Goal: Information Seeking & Learning: Learn about a topic

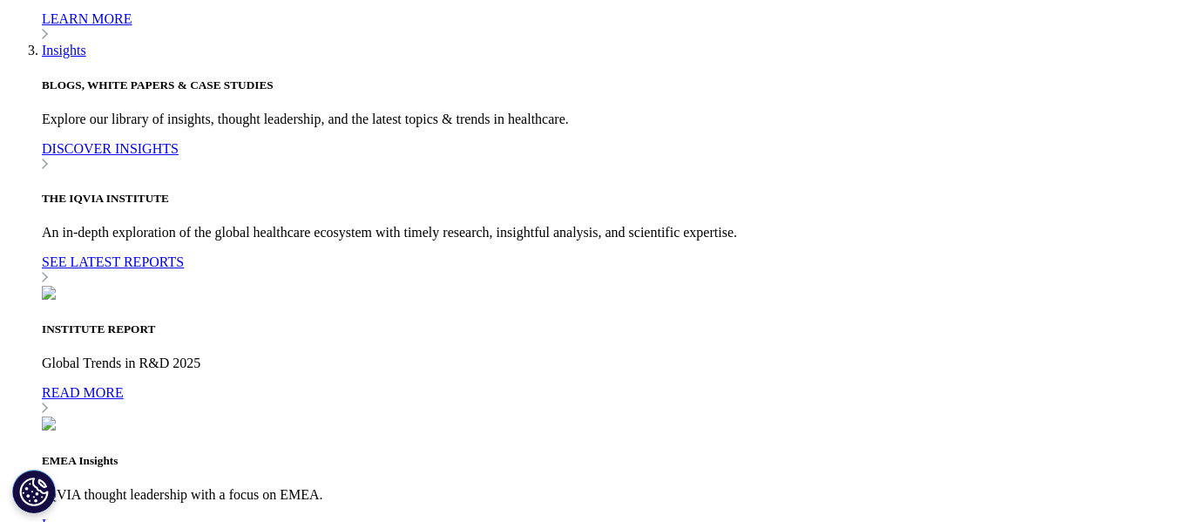
scroll to position [4570, 0]
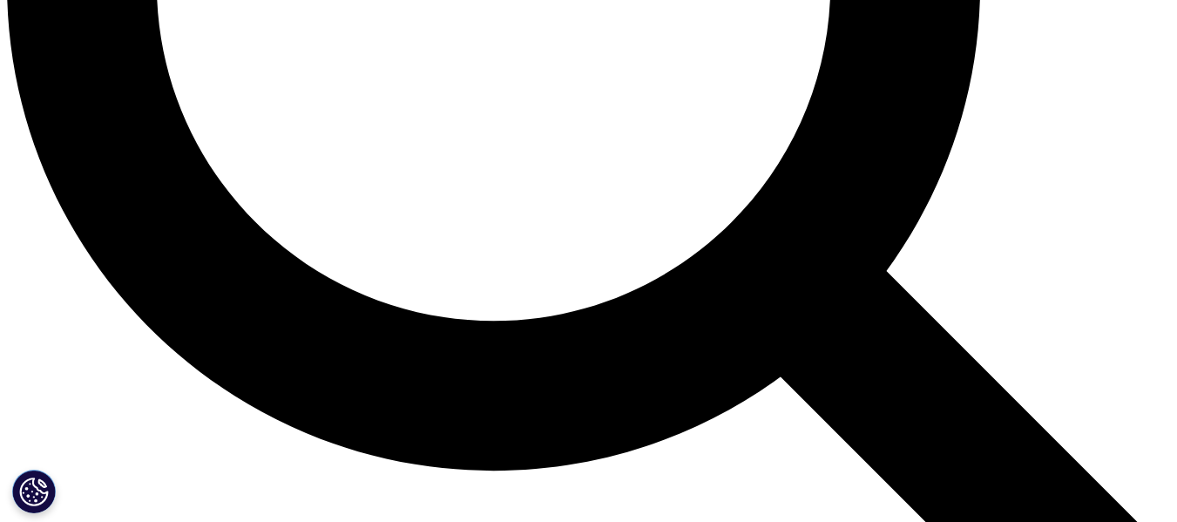
scroll to position [1823, 0]
